Goal: Information Seeking & Learning: Check status

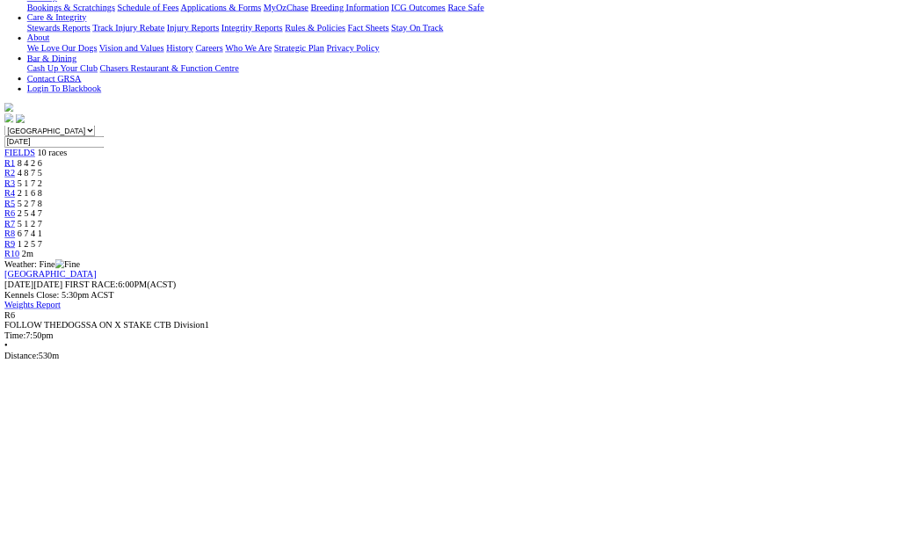
scroll to position [255, 0]
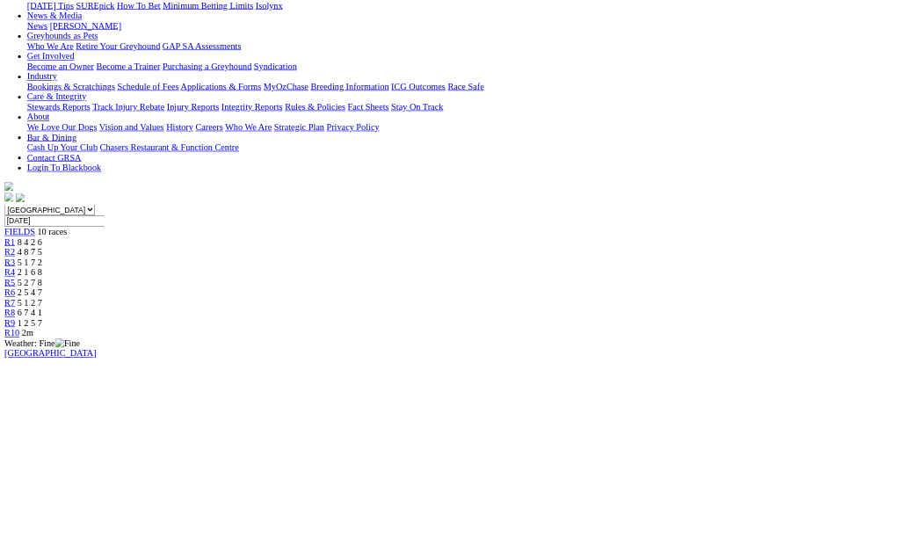
click at [24, 464] on span "R7" at bounding box center [15, 471] width 17 height 15
